Goal: Information Seeking & Learning: Learn about a topic

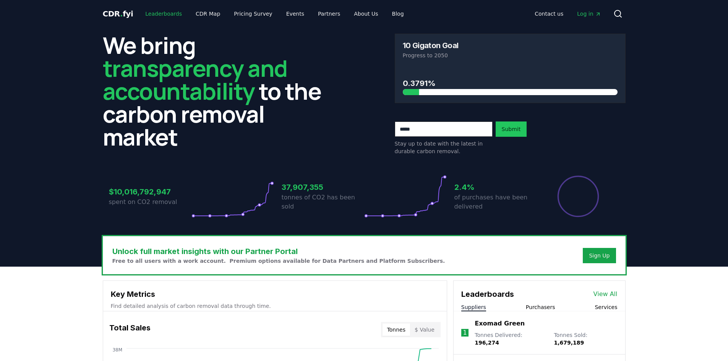
click at [172, 14] on link "Leaderboards" at bounding box center [163, 14] width 49 height 14
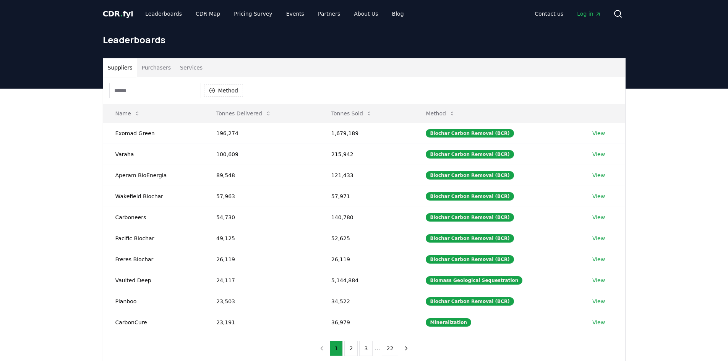
click at [158, 66] on button "Purchasers" at bounding box center [156, 67] width 39 height 18
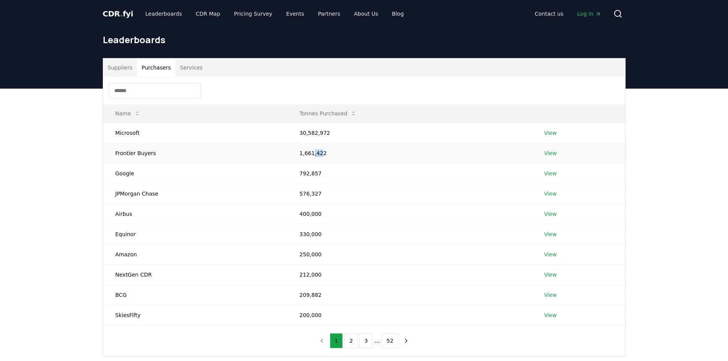
drag, startPoint x: 314, startPoint y: 155, endPoint x: 310, endPoint y: 155, distance: 4.2
click at [310, 155] on td "1,661,422" at bounding box center [409, 153] width 244 height 20
click at [545, 132] on link "View" at bounding box center [550, 133] width 13 height 8
